Goal: Communication & Community: Answer question/provide support

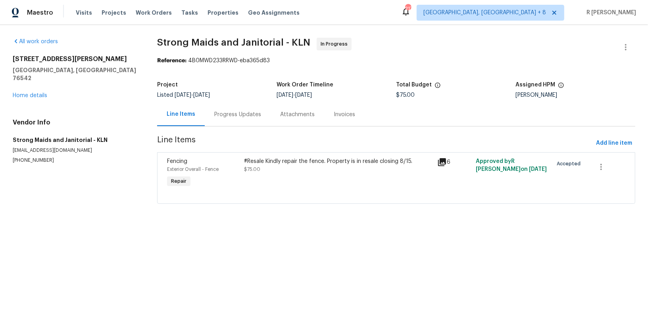
click at [220, 111] on div "Progress Updates" at bounding box center [237, 115] width 47 height 8
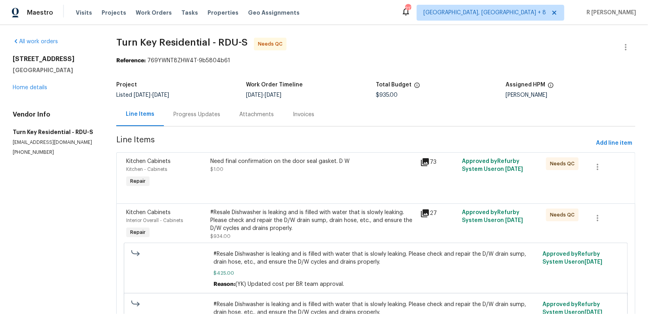
click at [222, 117] on div "Progress Updates" at bounding box center [197, 114] width 66 height 23
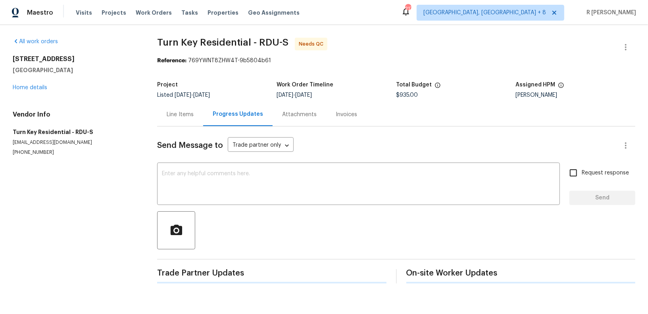
click at [222, 117] on div "Progress Updates" at bounding box center [238, 114] width 50 height 8
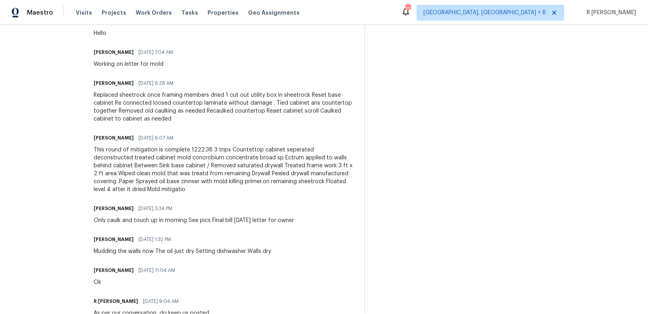
scroll to position [330, 0]
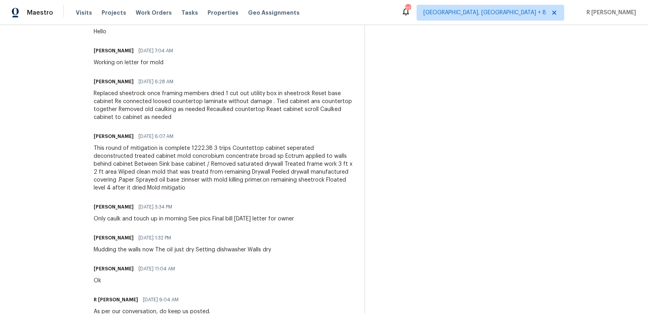
click at [244, 183] on div "This round of mitigation is complete 1222.38 3 trips Countettop cabinet seperat…" at bounding box center [224, 168] width 261 height 48
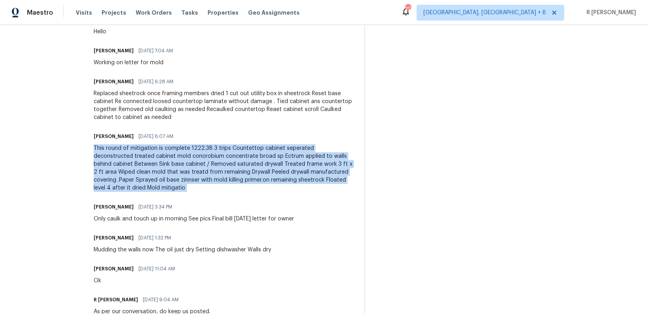
click at [244, 183] on div "This round of mitigation is complete 1222.38 3 trips Countettop cabinet seperat…" at bounding box center [224, 168] width 261 height 48
copy div "This round of mitigation is complete 1222.38 3 trips Countettop cabinet seperat…"
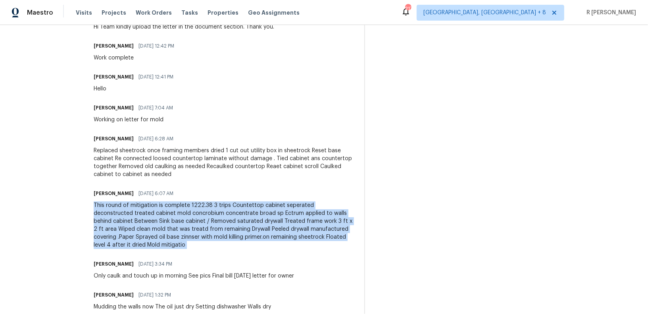
scroll to position [0, 0]
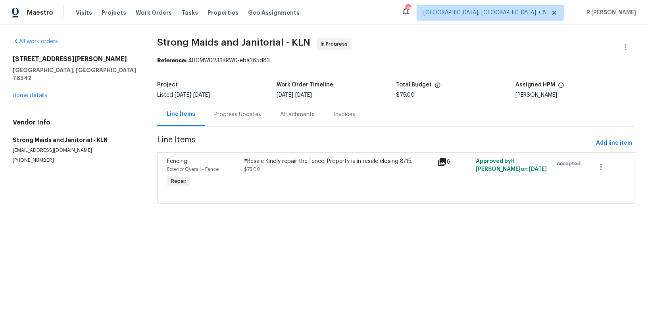
click at [230, 115] on div "Progress Updates" at bounding box center [237, 115] width 47 height 8
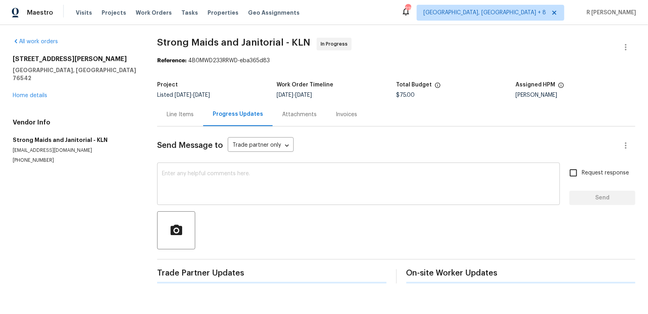
click at [256, 199] on div "x ​" at bounding box center [358, 185] width 403 height 40
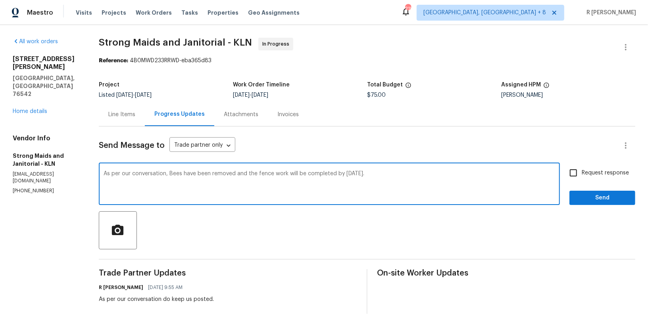
type textarea "As per our conversation, Bees have been removed and the fence work will be comp…"
click at [594, 166] on label "Request response" at bounding box center [597, 173] width 64 height 17
click at [581, 166] on input "Request response" at bounding box center [573, 173] width 17 height 17
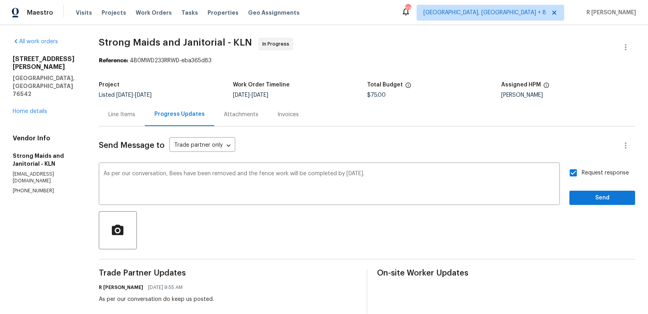
click at [595, 188] on div "Request response Send" at bounding box center [602, 185] width 66 height 40
click at [574, 170] on input "Request response" at bounding box center [573, 173] width 17 height 17
checkbox input "false"
click at [590, 197] on span "Send" at bounding box center [601, 198] width 53 height 10
